Goal: Task Accomplishment & Management: Complete application form

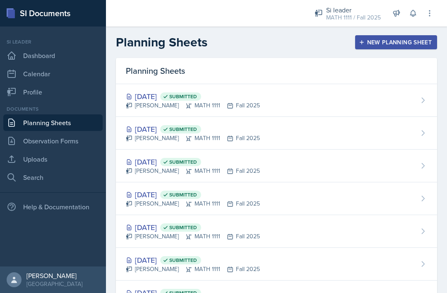
click at [25, 159] on link "Uploads" at bounding box center [52, 159] width 99 height 17
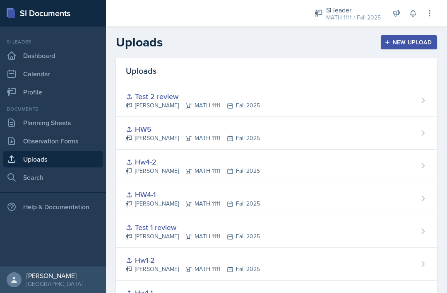
click at [399, 47] on button "New Upload" at bounding box center [409, 42] width 57 height 14
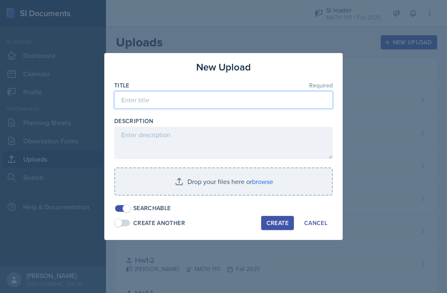
click at [279, 100] on input at bounding box center [223, 99] width 219 height 17
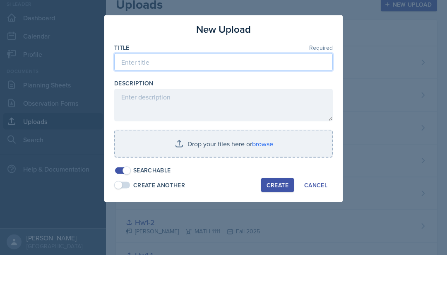
type input "S"
type input "Hw7-1"
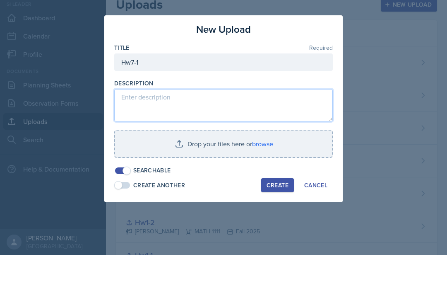
click at [289, 127] on textarea at bounding box center [223, 143] width 219 height 32
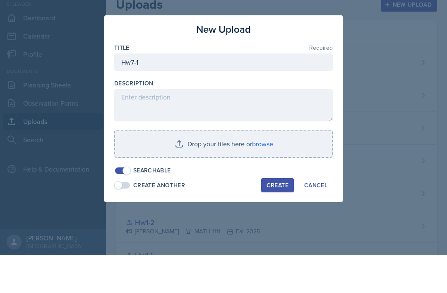
scroll to position [27, 0]
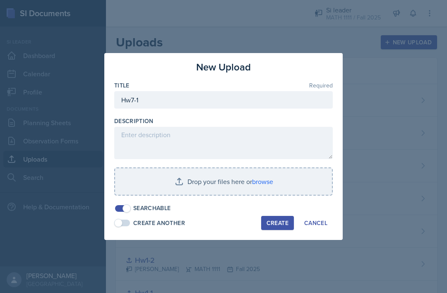
click at [193, 185] on input "file" at bounding box center [223, 181] width 217 height 27
click at [204, 181] on input "file" at bounding box center [223, 181] width 217 height 27
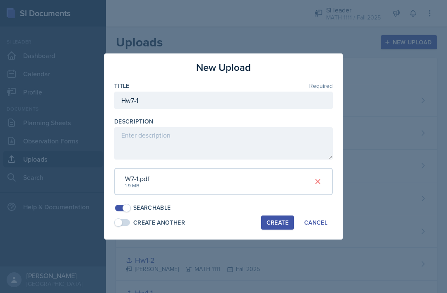
click at [283, 222] on div "Create" at bounding box center [278, 222] width 22 height 7
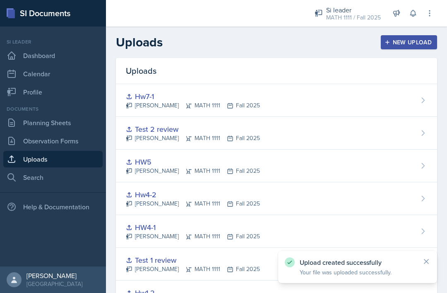
click at [73, 114] on link "Planning Sheets" at bounding box center [52, 122] width 99 height 17
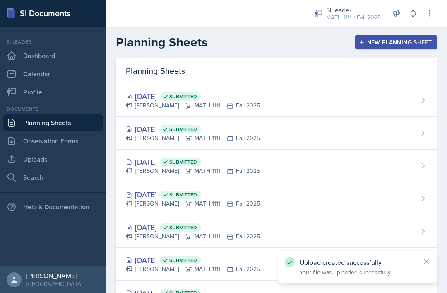
click at [407, 45] on div "New Planning Sheet" at bounding box center [396, 42] width 71 height 7
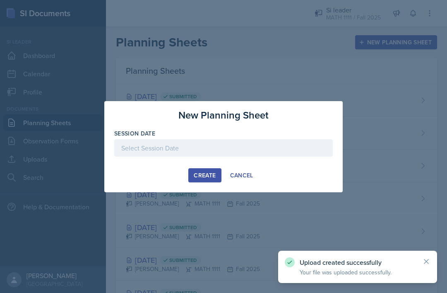
click at [237, 175] on div "Cancel" at bounding box center [241, 175] width 23 height 7
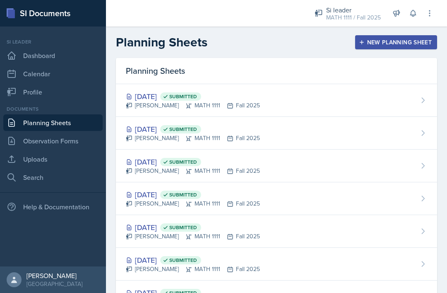
click at [366, 45] on div "New Planning Sheet" at bounding box center [396, 42] width 71 height 7
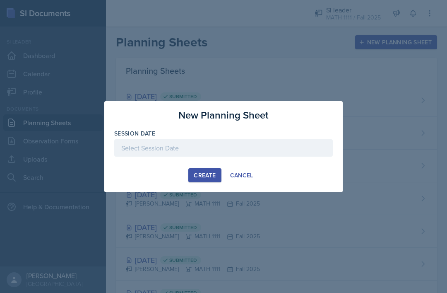
click at [156, 182] on div "Create Cancel" at bounding box center [223, 175] width 219 height 14
click at [162, 174] on div "Create Cancel" at bounding box center [223, 175] width 219 height 14
click at [232, 174] on div "Cancel" at bounding box center [241, 175] width 23 height 7
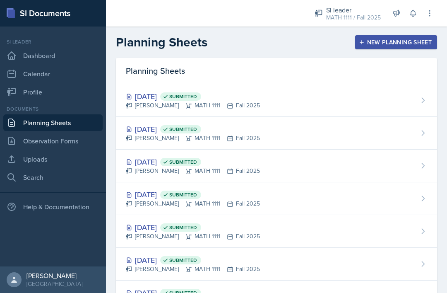
click at [323, 92] on div "Oct 1st, 2025 Submitted Simmy Huynh MATH 1111 Fall 2025" at bounding box center [276, 100] width 321 height 33
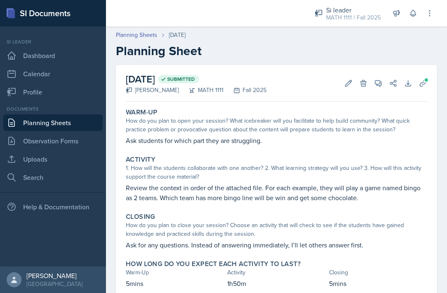
click at [68, 144] on link "Observation Forms" at bounding box center [52, 141] width 99 height 17
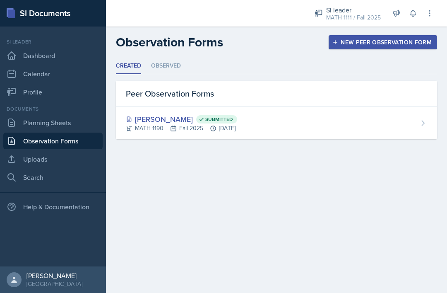
click at [80, 119] on link "Planning Sheets" at bounding box center [52, 122] width 99 height 17
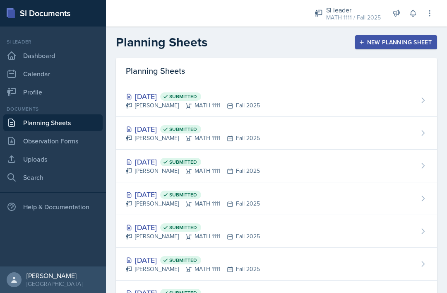
click at [395, 42] on div "New Planning Sheet" at bounding box center [396, 42] width 71 height 7
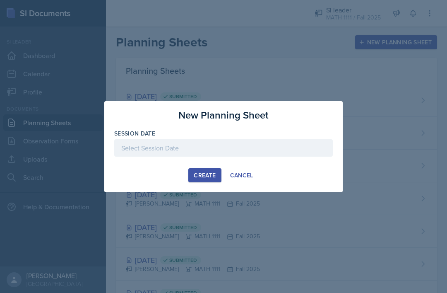
click at [257, 175] on button "Cancel" at bounding box center [242, 175] width 34 height 14
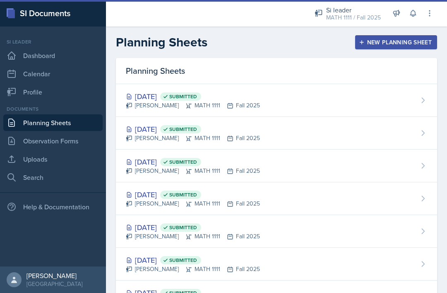
click at [376, 43] on div "New Planning Sheet" at bounding box center [396, 42] width 71 height 7
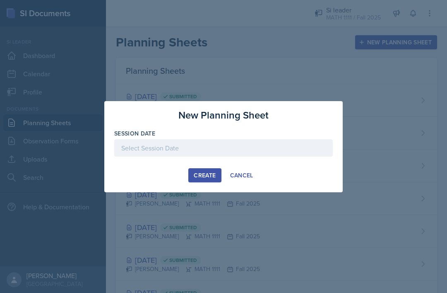
click at [277, 152] on div at bounding box center [223, 147] width 219 height 17
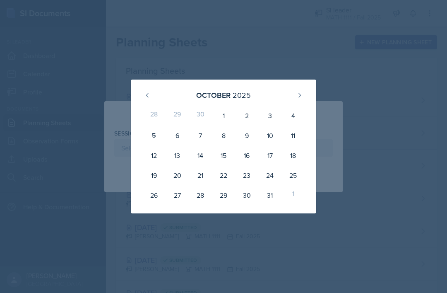
click at [175, 137] on div "6" at bounding box center [177, 136] width 23 height 20
type input "[DATE]"
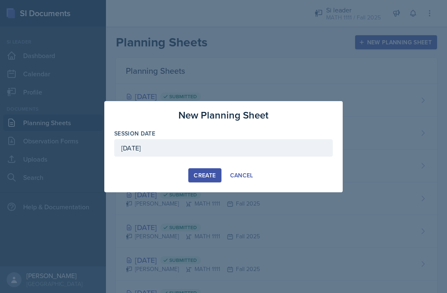
click at [207, 180] on button "Create" at bounding box center [204, 175] width 33 height 14
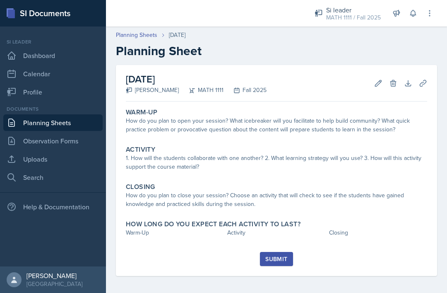
click at [321, 127] on div "How do you plan to open your session? What icebreaker will you facilitate to he…" at bounding box center [277, 124] width 302 height 17
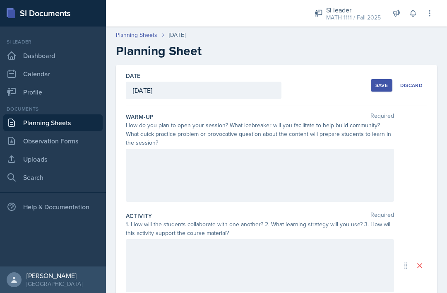
click at [332, 169] on div at bounding box center [260, 175] width 268 height 53
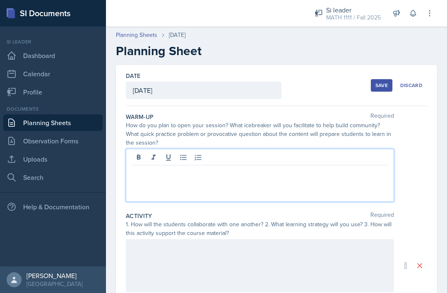
click at [140, 175] on p at bounding box center [260, 172] width 254 height 10
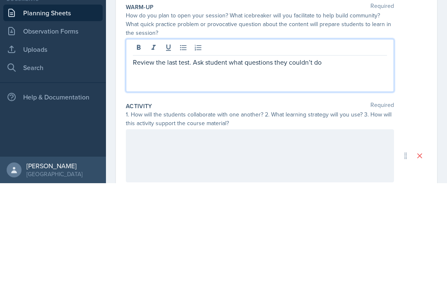
scroll to position [27, 0]
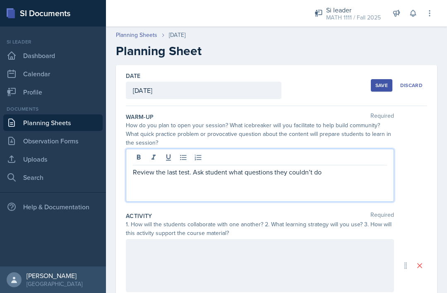
click at [328, 167] on p "Review the last test. Ask student what questions they couldn’t do" at bounding box center [260, 172] width 254 height 10
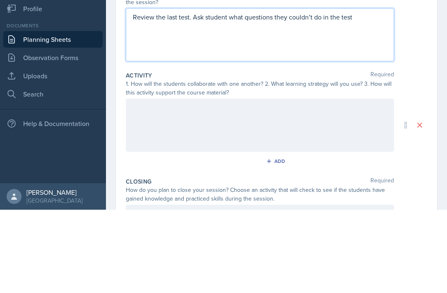
scroll to position [60, 0]
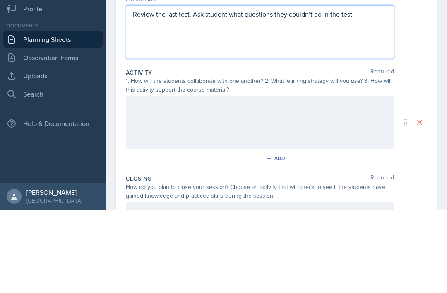
click at [297, 179] on div at bounding box center [260, 205] width 268 height 53
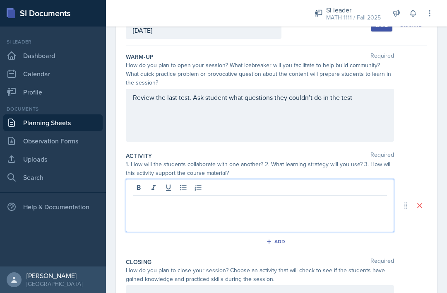
click at [253, 185] on div at bounding box center [260, 205] width 268 height 53
click at [412, 116] on div "Warm-Up Required How do you plan to open your session? What icebreaker will you…" at bounding box center [277, 98] width 302 height 99
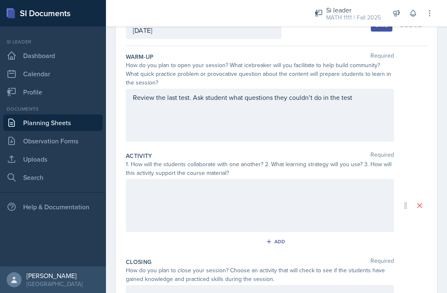
click at [340, 181] on div at bounding box center [260, 205] width 268 height 53
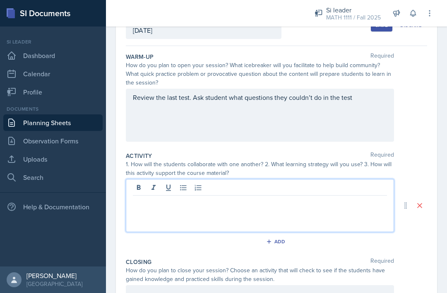
click at [326, 186] on div at bounding box center [260, 205] width 268 height 53
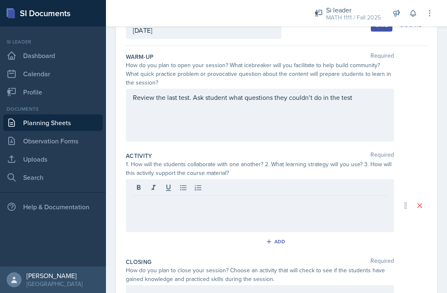
scroll to position [60, 0]
click at [421, 118] on div "Warm-Up Required How do you plan to open your session? What icebreaker will you…" at bounding box center [277, 98] width 302 height 99
click at [273, 188] on div at bounding box center [260, 205] width 268 height 53
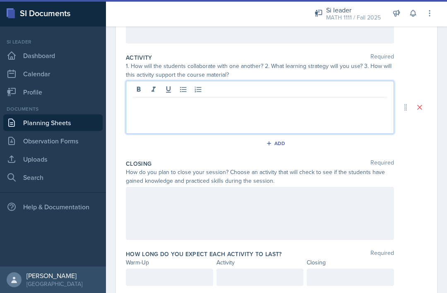
scroll to position [158, 0]
click at [179, 269] on div at bounding box center [169, 277] width 87 height 17
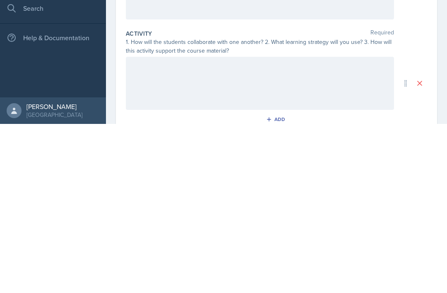
scroll to position [12, 0]
click at [339, 227] on div at bounding box center [260, 253] width 268 height 53
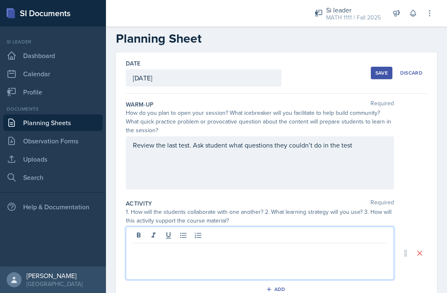
click at [233, 245] on p at bounding box center [260, 250] width 254 height 10
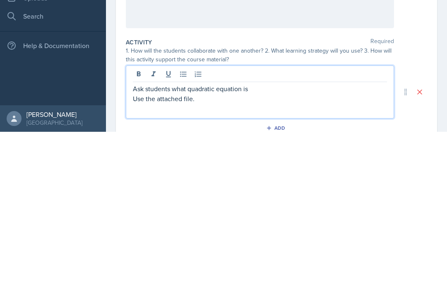
click at [296, 227] on div "Ask students what quadratic equation is Use the attached file." at bounding box center [260, 253] width 268 height 53
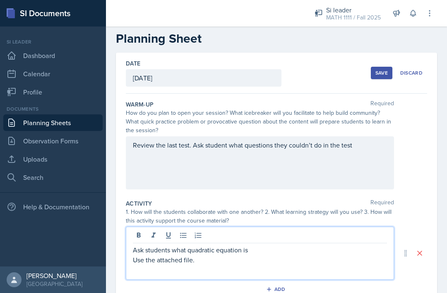
click at [209, 255] on p "Use the attached file." at bounding box center [260, 260] width 254 height 10
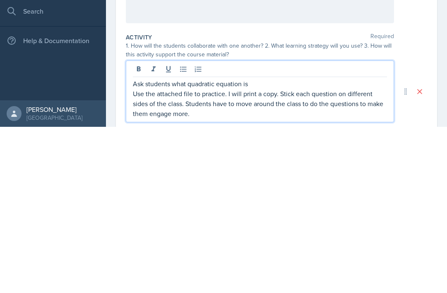
click at [274, 255] on p "Use the attached file to practice. I will print a copy. Stick each question on …" at bounding box center [260, 270] width 254 height 30
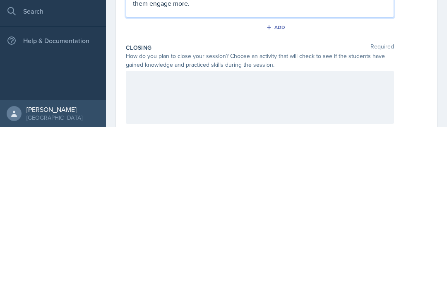
scroll to position [97, 0]
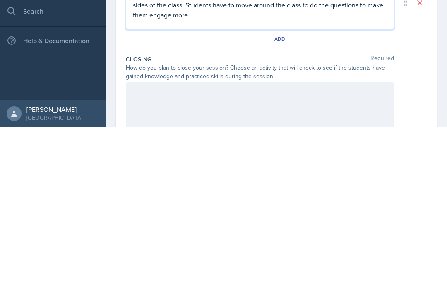
click at [356, 249] on div at bounding box center [260, 275] width 268 height 53
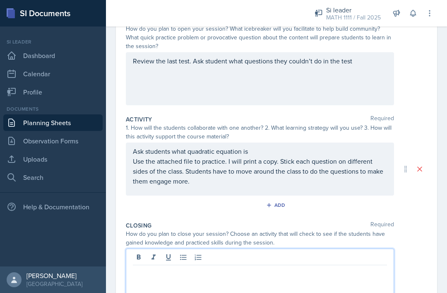
click at [346, 267] on p at bounding box center [260, 272] width 254 height 10
click at [271, 267] on p "What are their questions after practicing." at bounding box center [260, 272] width 254 height 10
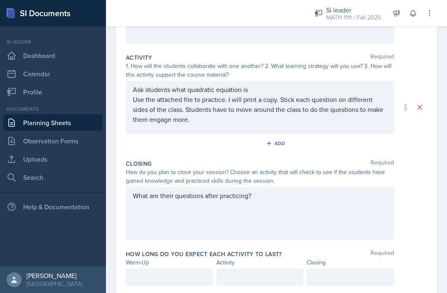
scroll to position [158, 0]
click at [164, 269] on div at bounding box center [169, 277] width 87 height 17
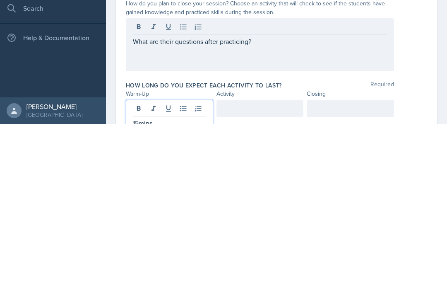
click at [280, 269] on div at bounding box center [260, 277] width 87 height 17
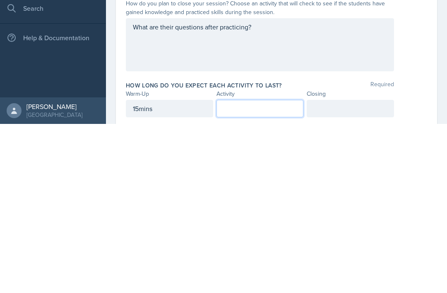
click at [351, 269] on div at bounding box center [350, 277] width 87 height 17
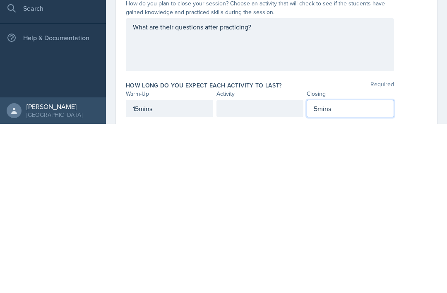
click at [261, 269] on div at bounding box center [260, 277] width 87 height 17
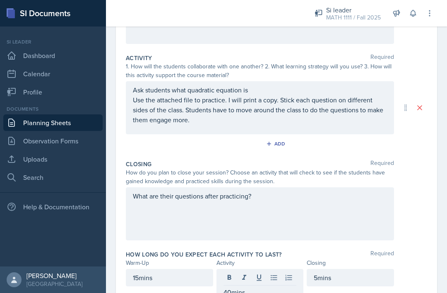
click at [413, 250] on div "How long do you expect each activity to last? Required" at bounding box center [277, 254] width 302 height 8
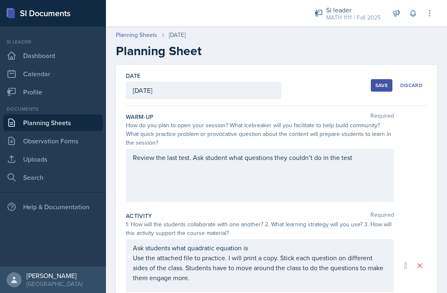
scroll to position [0, 0]
click at [380, 79] on button "Save" at bounding box center [382, 85] width 22 height 12
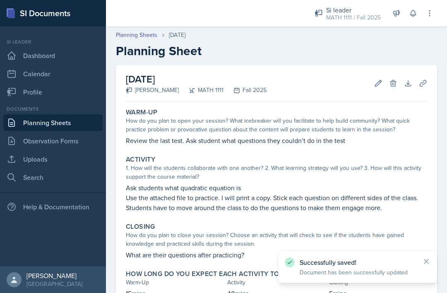
click at [423, 79] on icon at bounding box center [423, 83] width 8 height 8
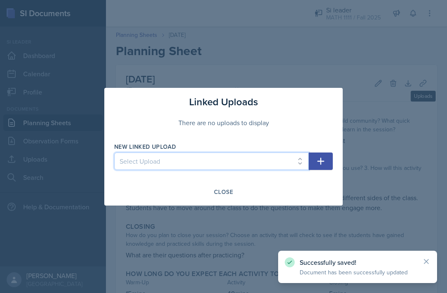
click at [270, 157] on select "Select Upload SI practice Hw1-1 Hw1-2 Test 1 review HW4-1 Hw4-2 HW5 Test 2 revi…" at bounding box center [211, 160] width 195 height 17
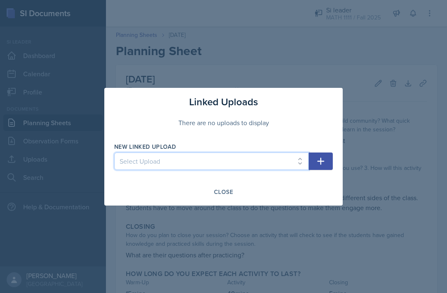
select select "d8a8b4fe-5337-4cea-90d2-4474a56c36ff"
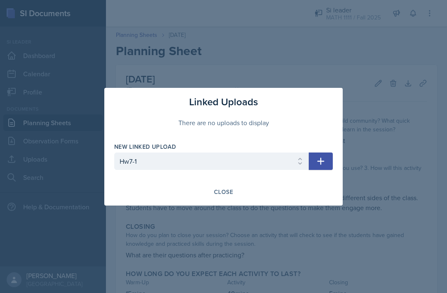
click at [324, 164] on icon "button" at bounding box center [321, 161] width 10 height 10
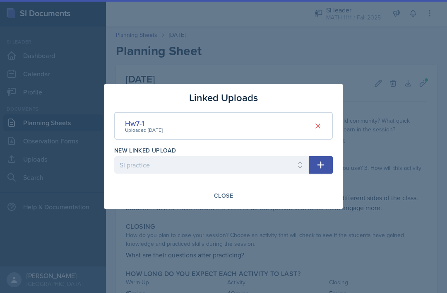
select select
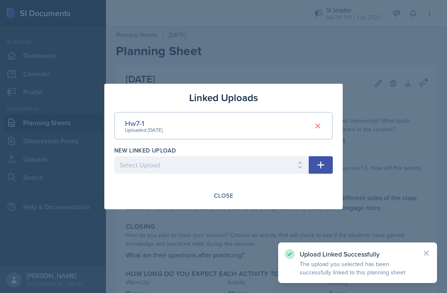
click at [365, 72] on div at bounding box center [223, 146] width 447 height 293
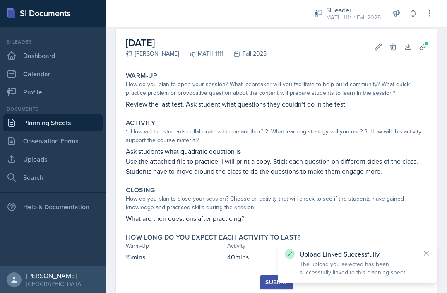
scroll to position [36, 0]
click at [265, 275] on button "Submit" at bounding box center [276, 282] width 33 height 14
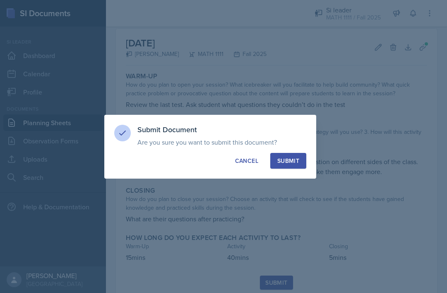
click at [295, 163] on div "Submit" at bounding box center [289, 161] width 22 height 8
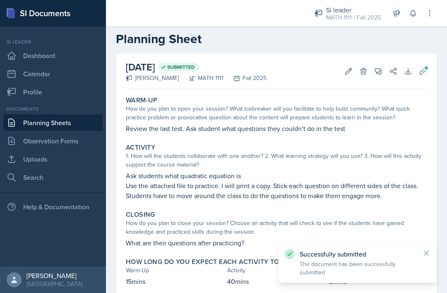
click at [53, 133] on link "Observation Forms" at bounding box center [52, 141] width 99 height 17
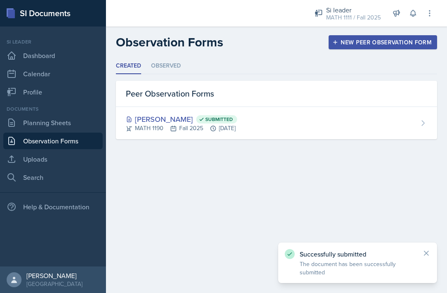
click at [54, 129] on link "Planning Sheets" at bounding box center [52, 122] width 99 height 17
